Goal: Information Seeking & Learning: Learn about a topic

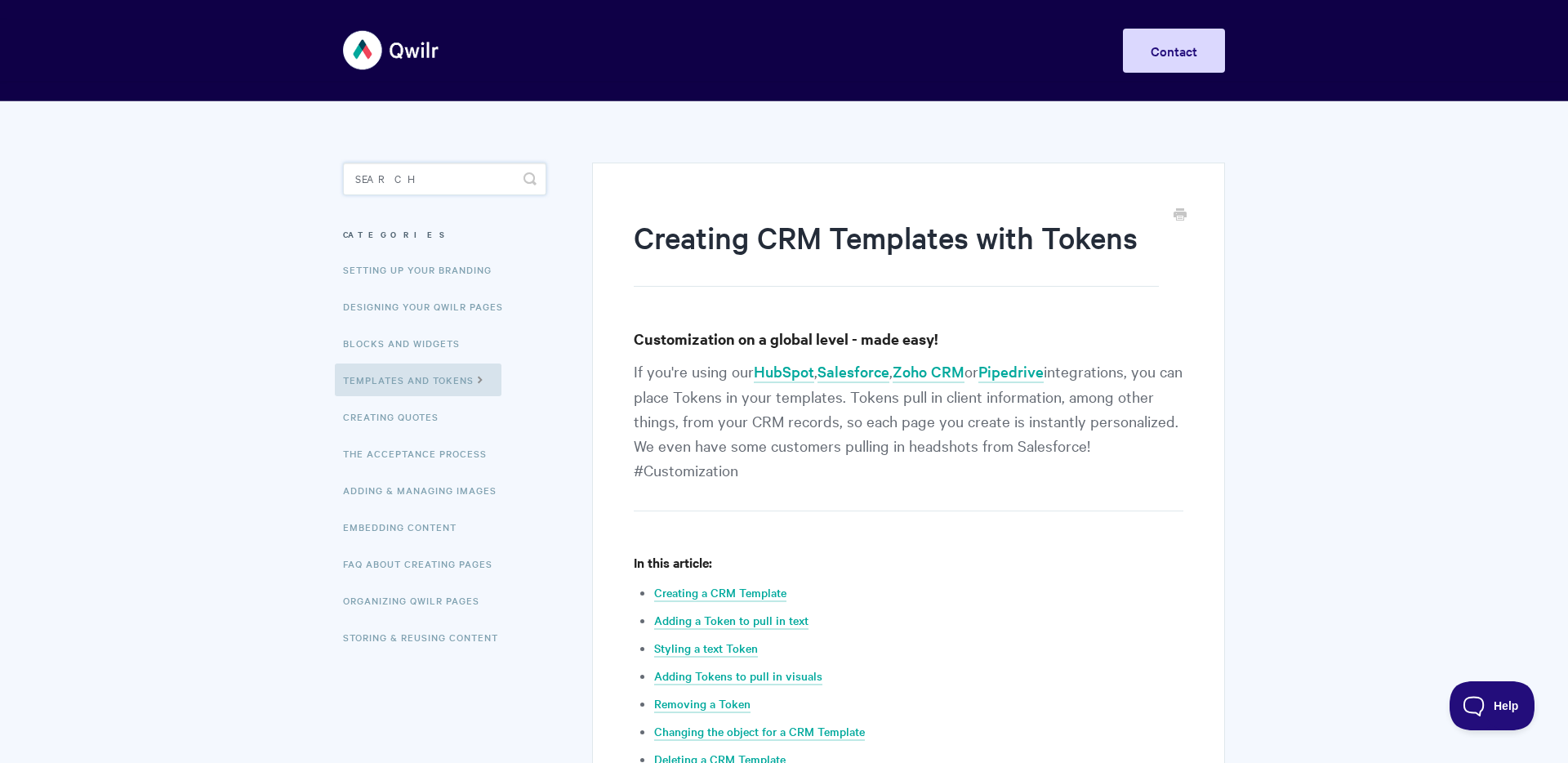
click at [463, 178] on input "Search" at bounding box center [445, 178] width 203 height 33
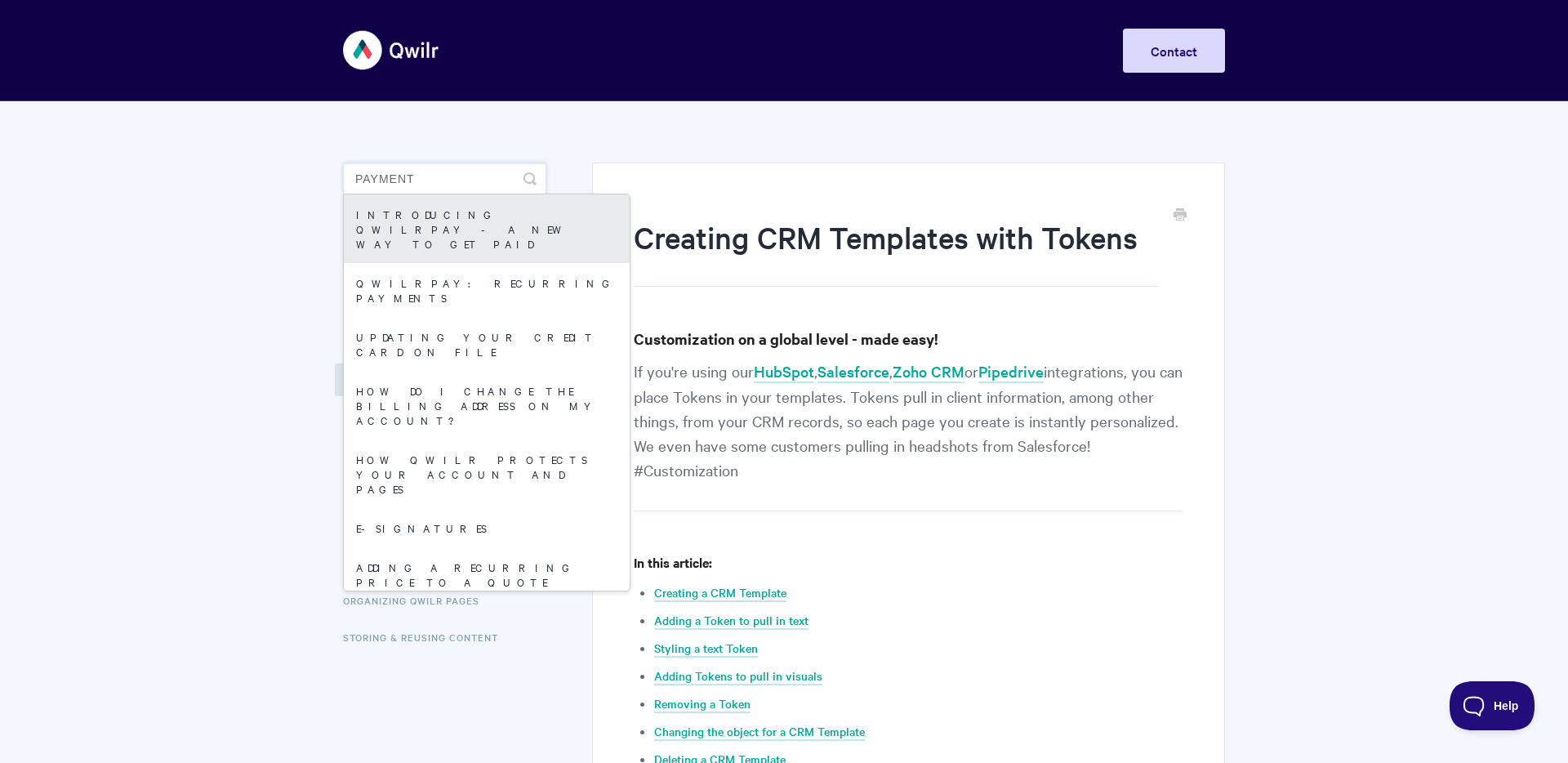
type input "payment"
click at [416, 214] on link "Introducing QwilrPay - A New Way to Get Paid" at bounding box center [486, 228] width 286 height 69
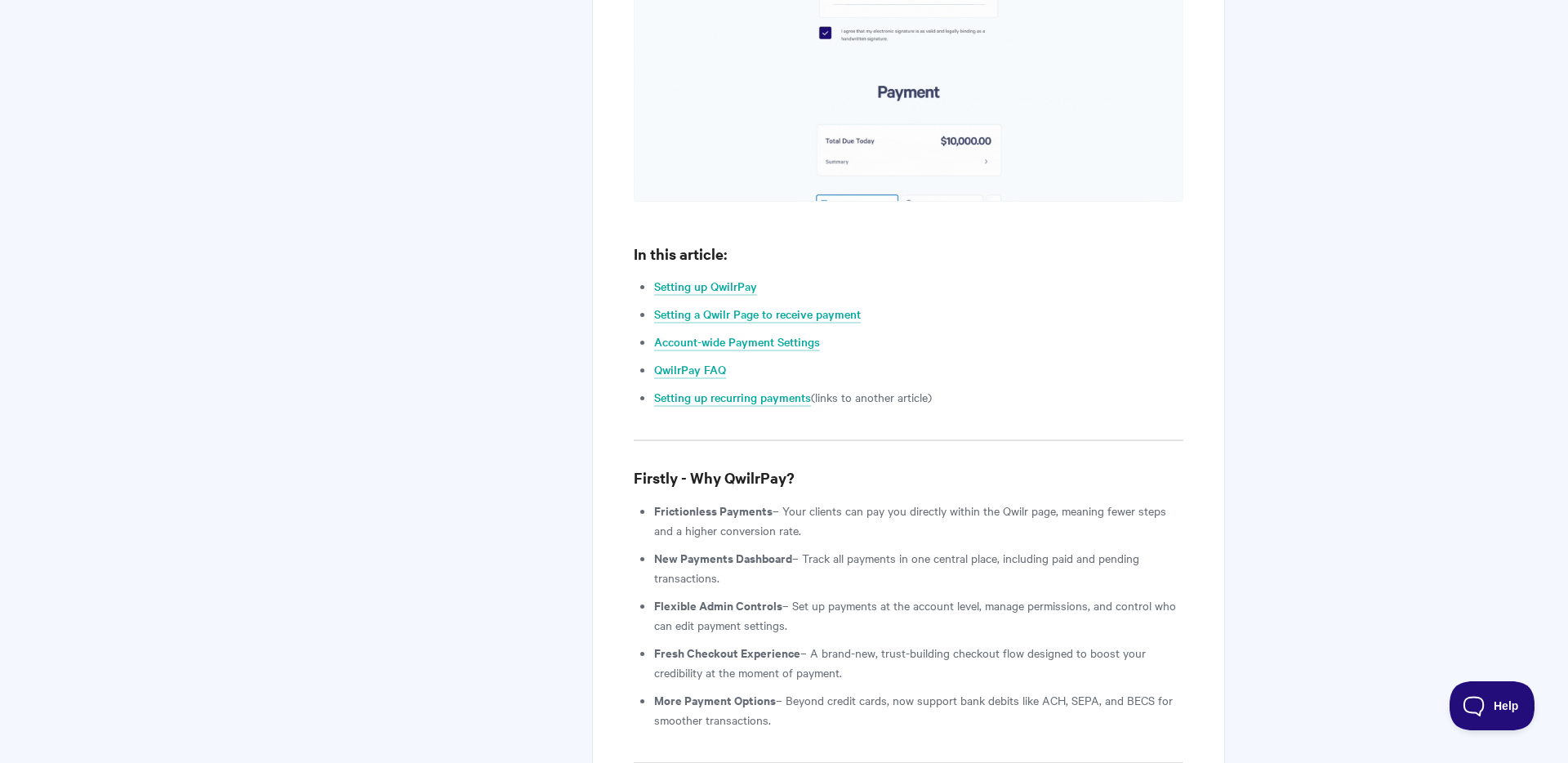
scroll to position [1220, 0]
click at [682, 301] on link "Setting a Qwilr Page to receive payment" at bounding box center [757, 310] width 206 height 18
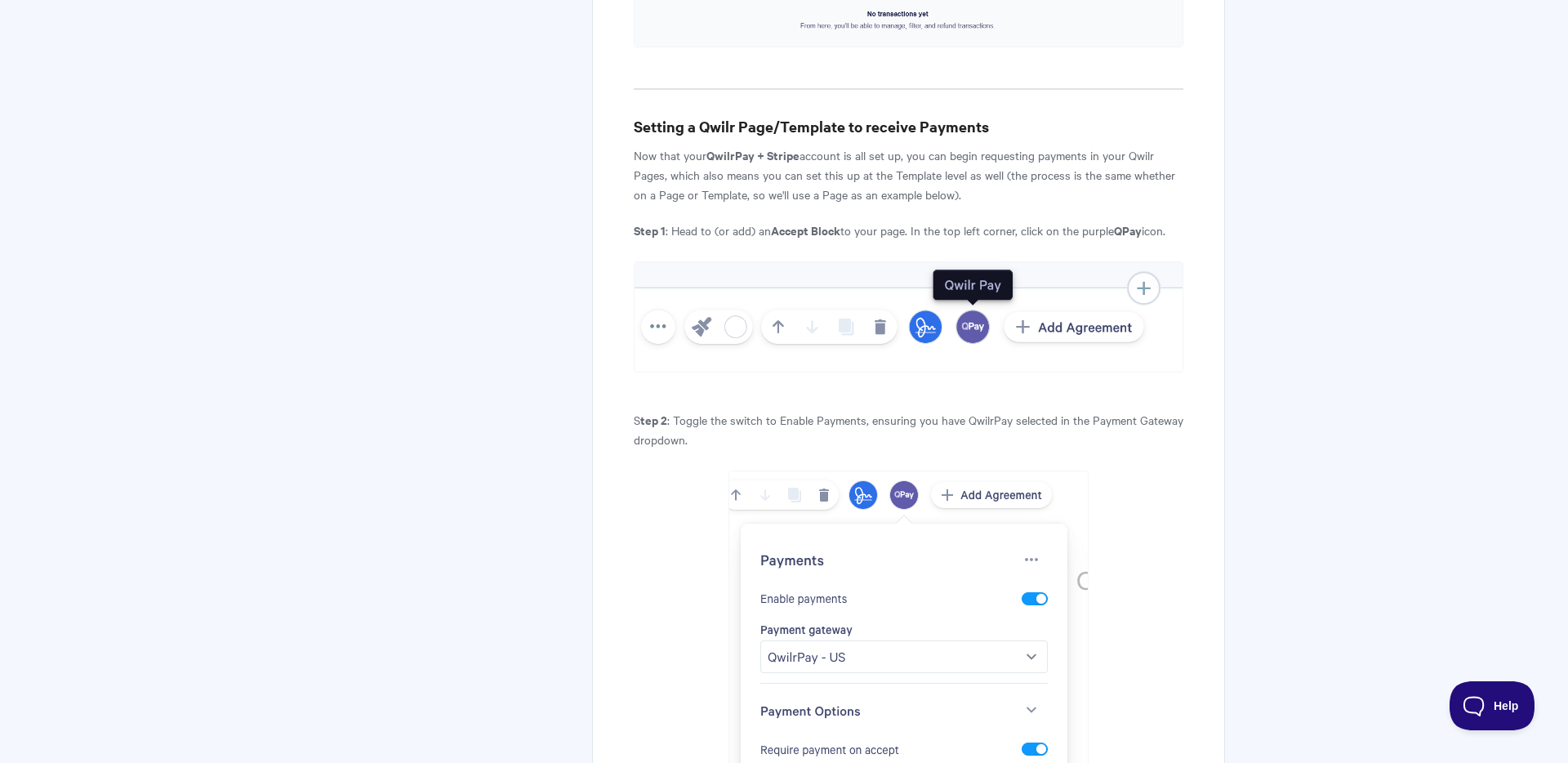
scroll to position [3702, 0]
